Goal: Transaction & Acquisition: Purchase product/service

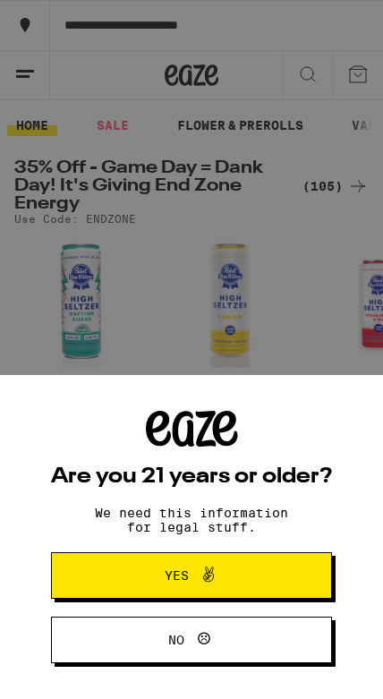
click at [290, 569] on button "Yes" at bounding box center [191, 575] width 281 height 47
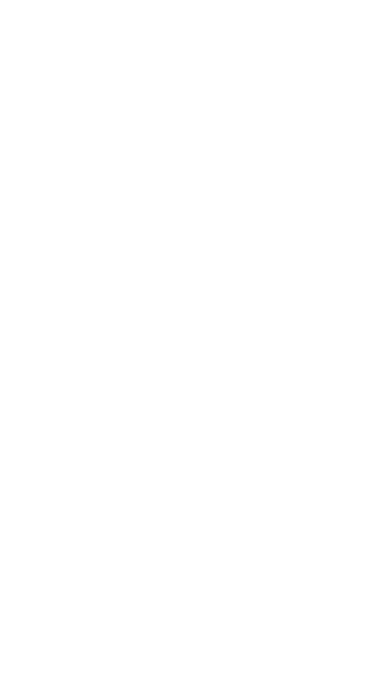
scroll to position [398, 0]
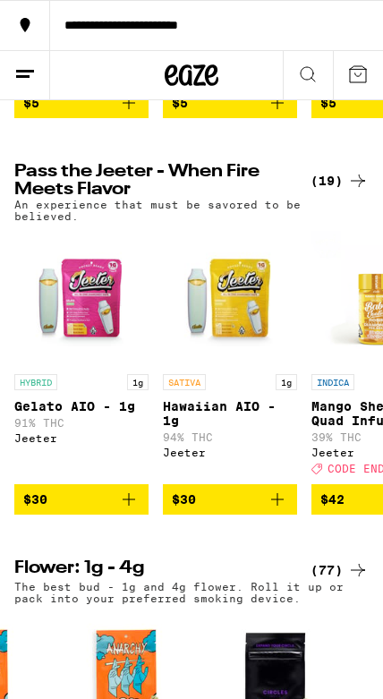
click at [316, 80] on icon at bounding box center [307, 74] width 21 height 21
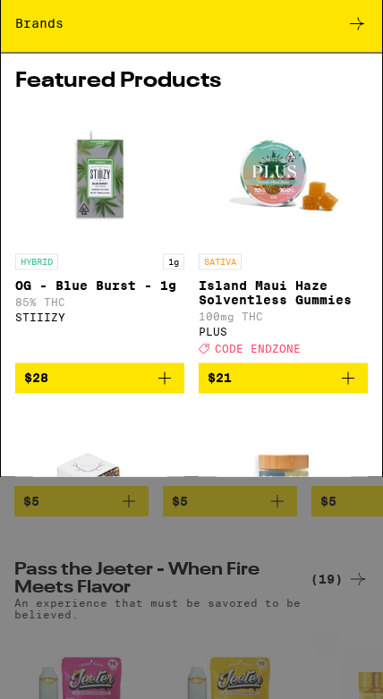
scroll to position [0, 0]
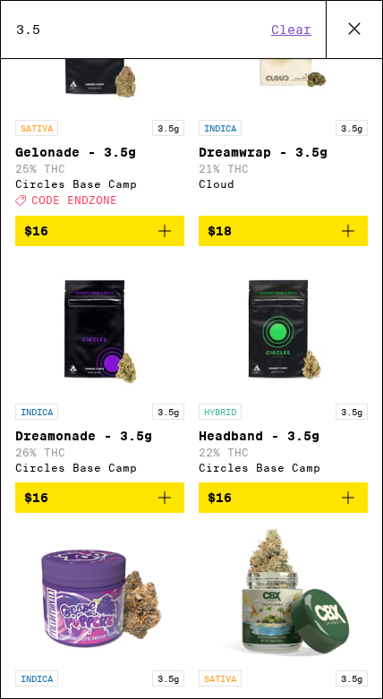
click at [240, 32] on input "3.5" at bounding box center [140, 29] width 251 height 16
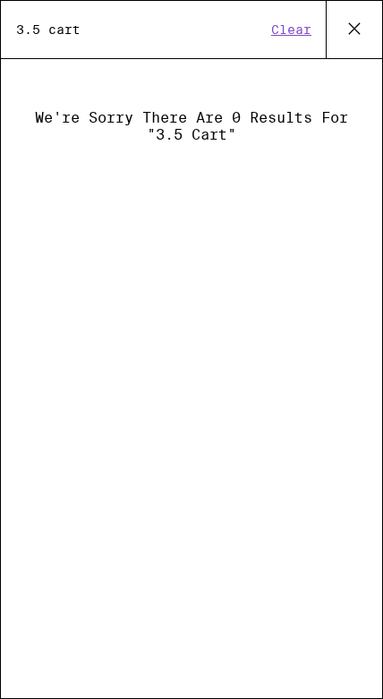
type input "3.5 cart"
click at [350, 38] on icon at bounding box center [354, 28] width 27 height 27
